Goal: Check status: Check status

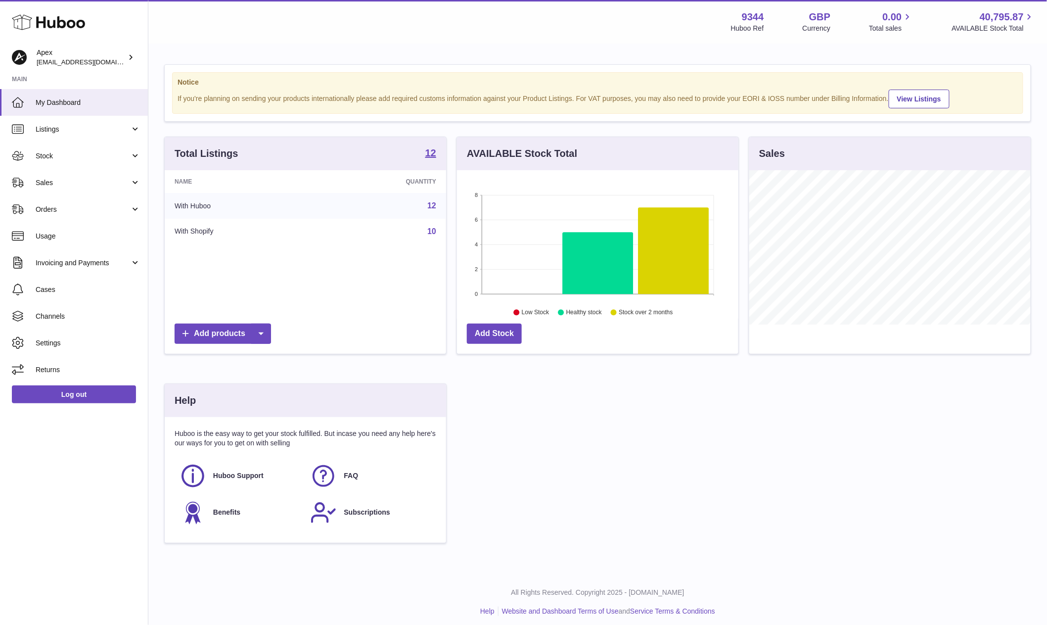
scroll to position [154, 281]
click at [74, 159] on span "Stock" at bounding box center [83, 155] width 94 height 9
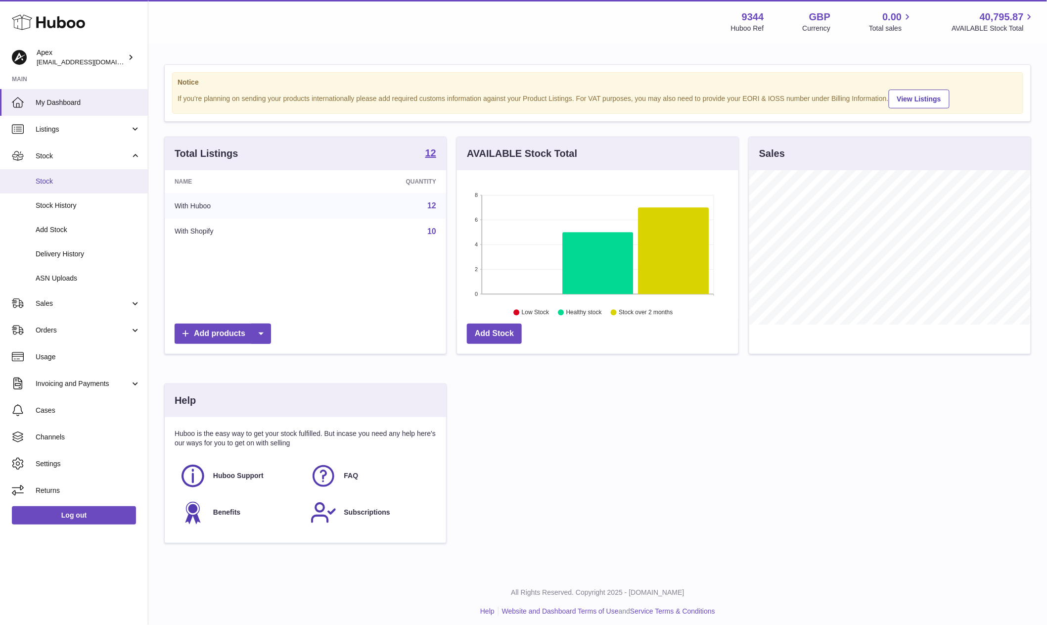
click at [73, 179] on span "Stock" at bounding box center [88, 181] width 105 height 9
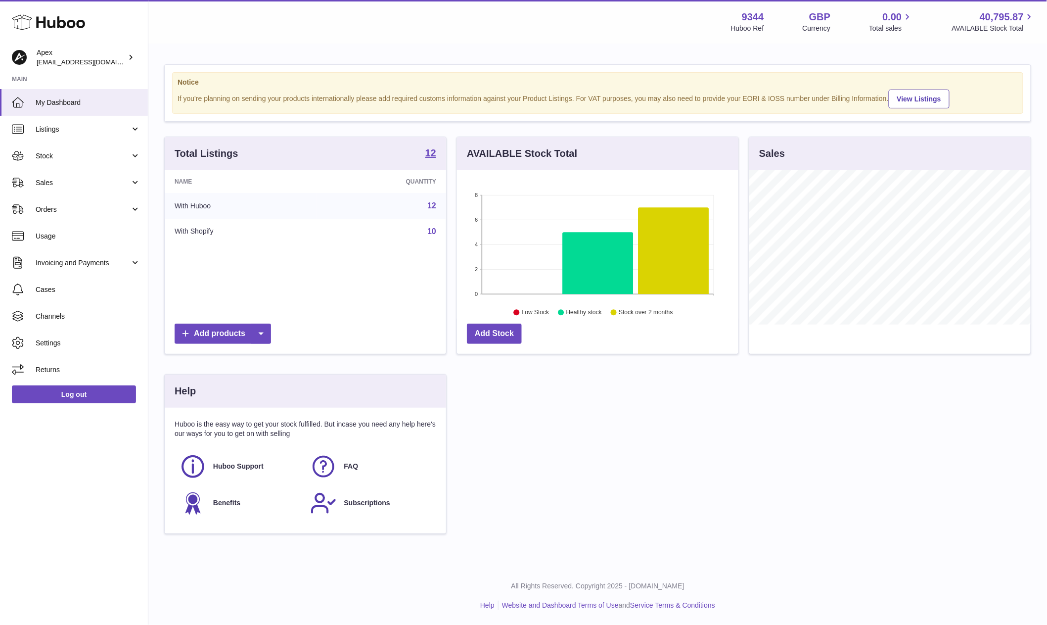
scroll to position [154, 281]
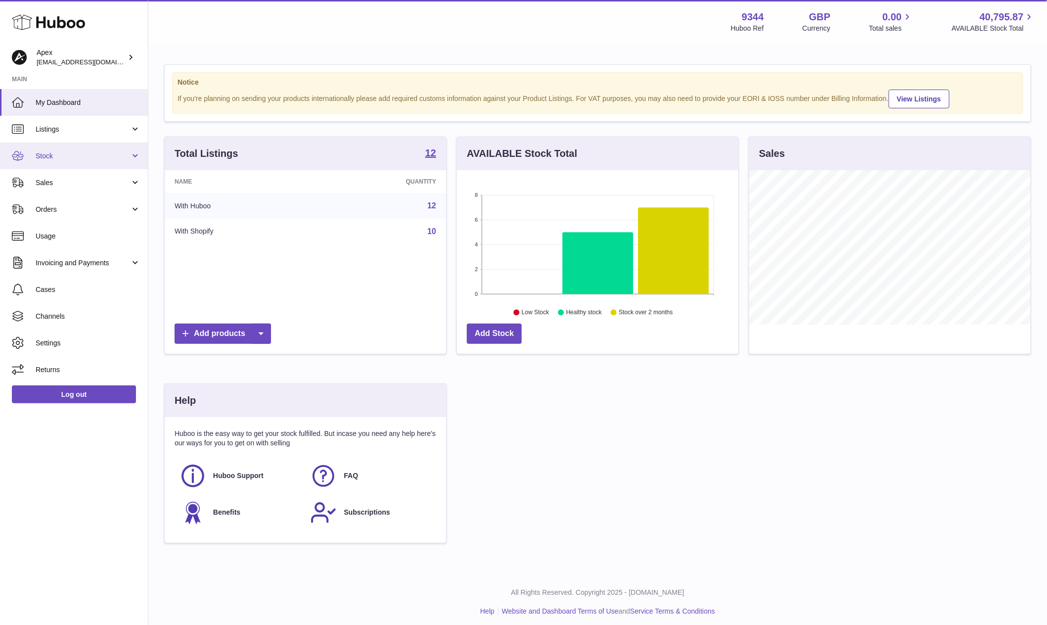
click at [69, 147] on link "Stock" at bounding box center [74, 155] width 148 height 27
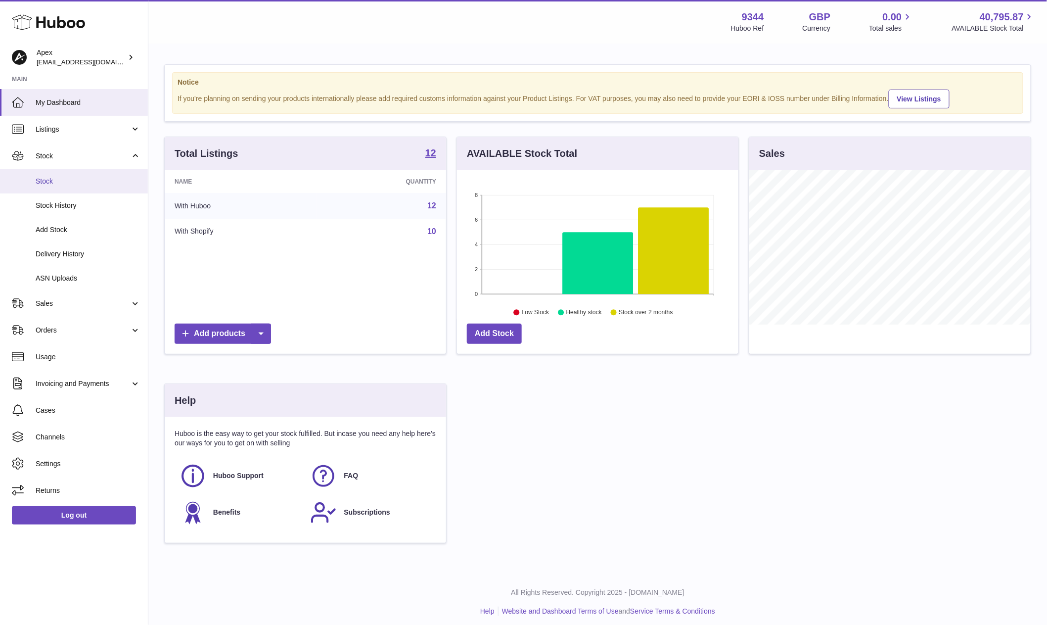
click at [58, 189] on link "Stock" at bounding box center [74, 181] width 148 height 24
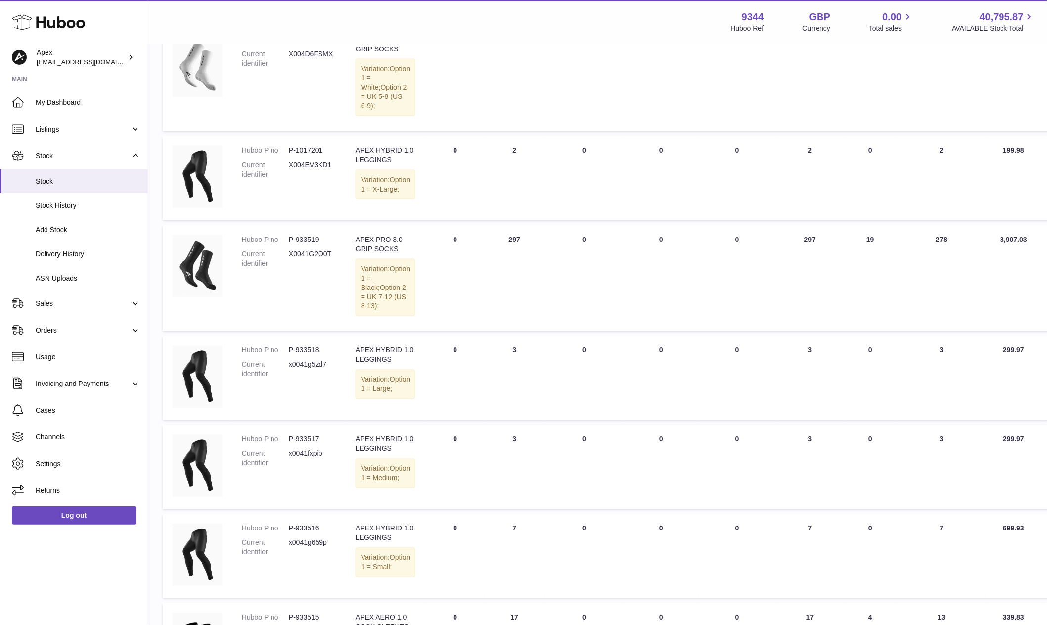
scroll to position [453, 1]
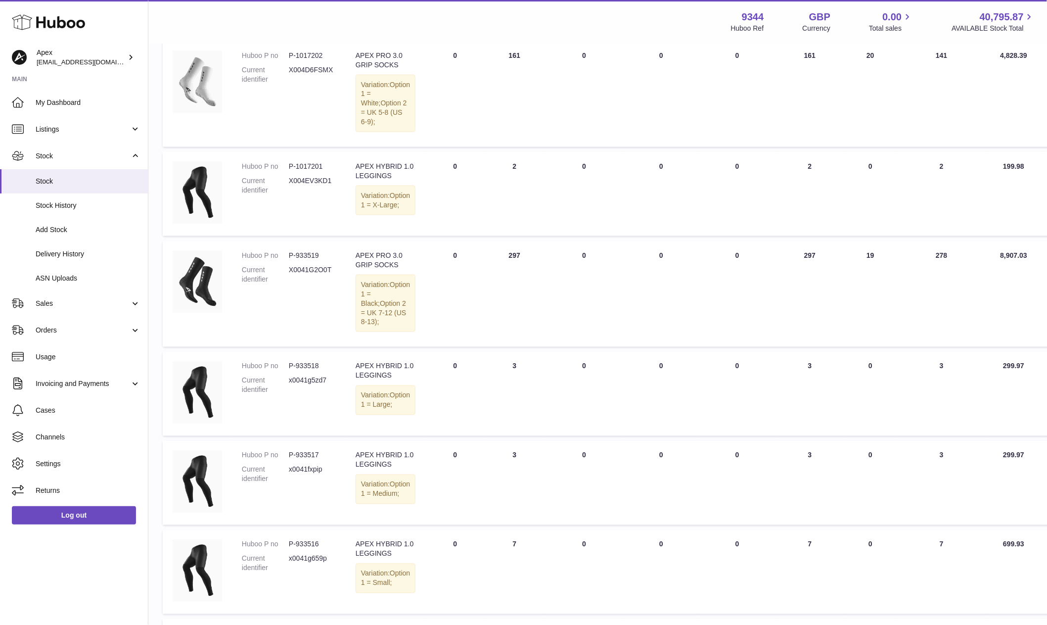
click at [299, 171] on dd "P-1017201" at bounding box center [312, 166] width 47 height 9
drag, startPoint x: 322, startPoint y: 184, endPoint x: 288, endPoint y: 185, distance: 34.2
click at [289, 171] on dd "P-1017201" at bounding box center [312, 166] width 47 height 9
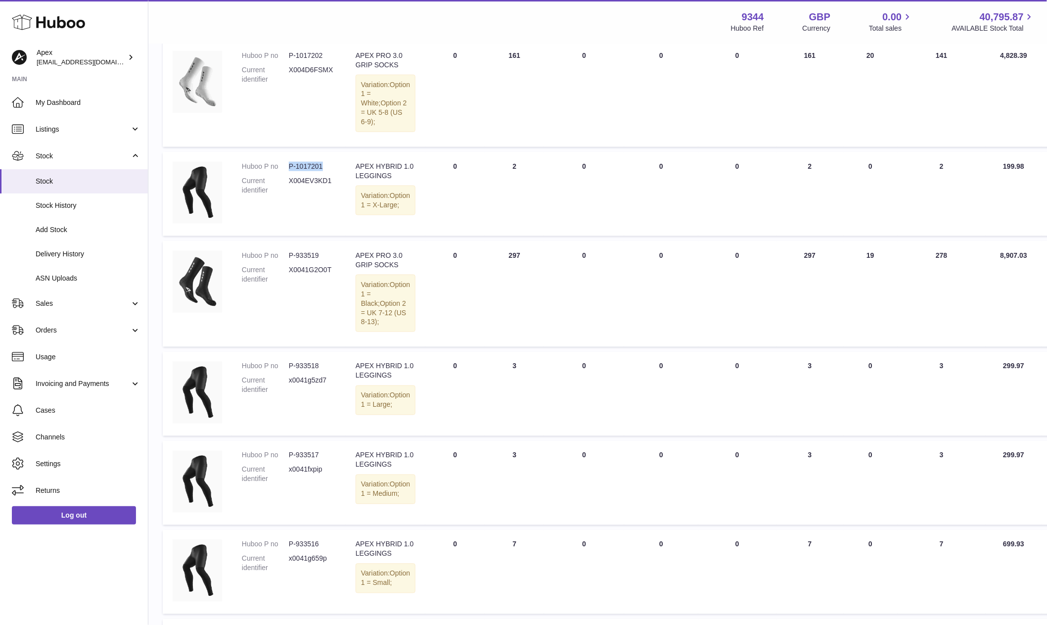
copy dd "P-1017201"
